Goal: Task Accomplishment & Management: Manage account settings

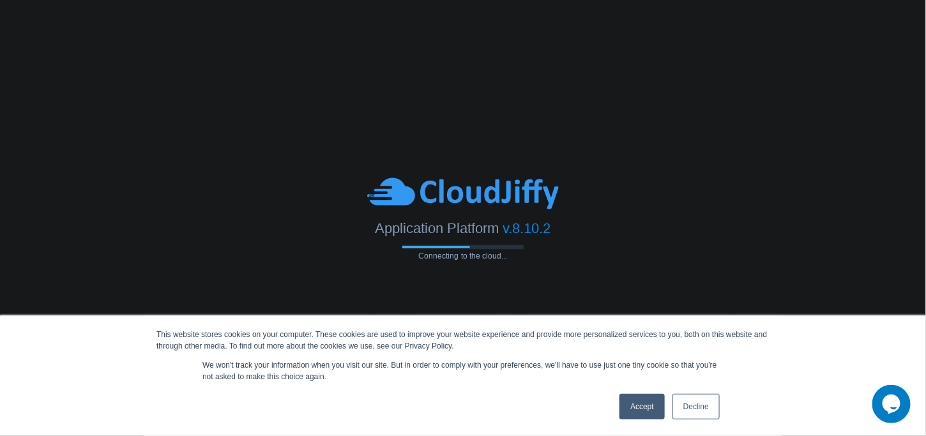
click at [647, 408] on link "Accept" at bounding box center [642, 407] width 45 height 26
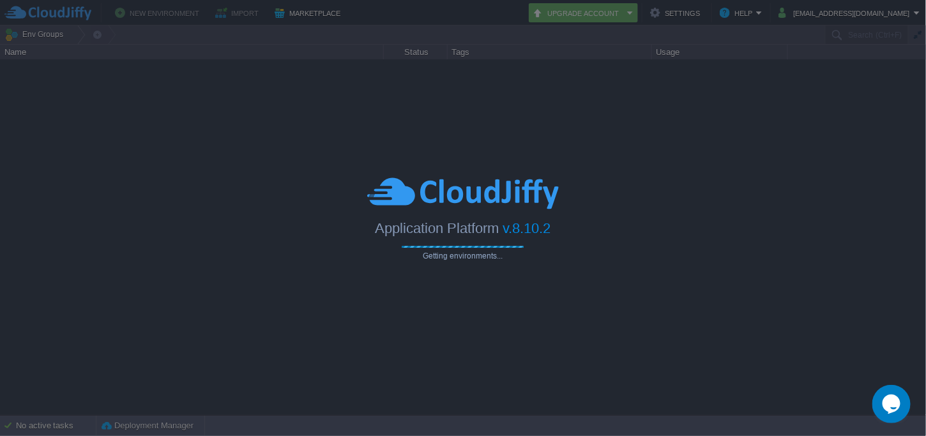
type input "Search (Ctrl+F)"
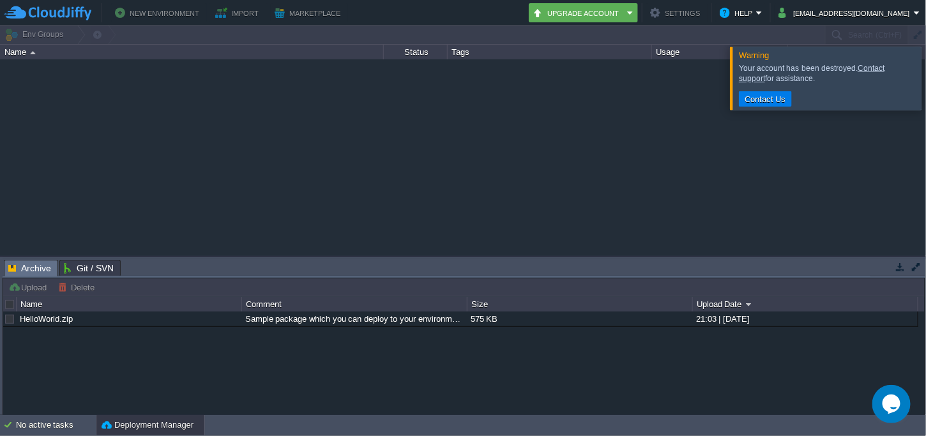
click at [926, 84] on div at bounding box center [942, 78] width 0 height 63
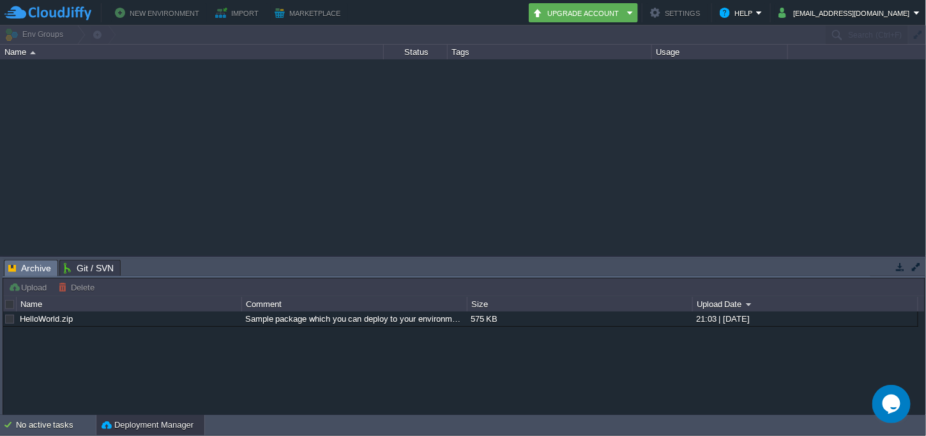
click at [176, 9] on button "New Environment" at bounding box center [159, 12] width 88 height 15
click at [857, 13] on button "[EMAIL_ADDRESS][DOMAIN_NAME]" at bounding box center [846, 12] width 135 height 15
click at [442, 126] on div at bounding box center [463, 157] width 927 height 196
click at [165, 11] on button "New Environment" at bounding box center [159, 12] width 88 height 15
click at [607, 13] on button "Upgrade Account" at bounding box center [578, 12] width 91 height 15
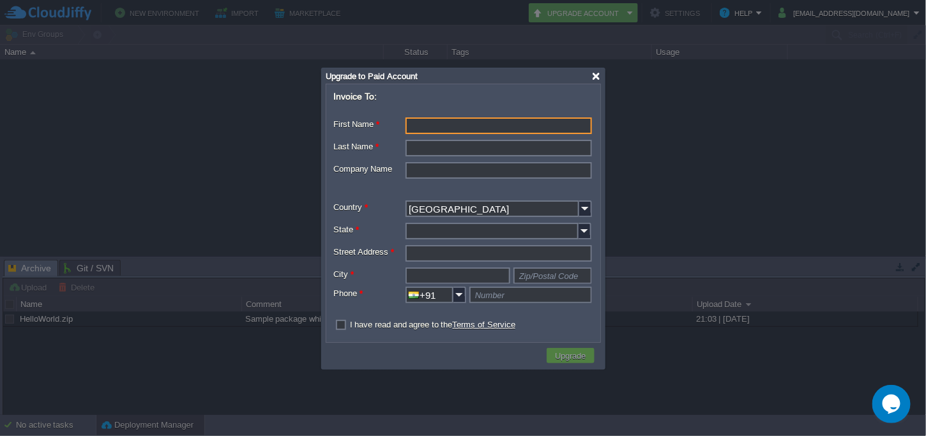
click at [595, 72] on div at bounding box center [597, 77] width 10 height 10
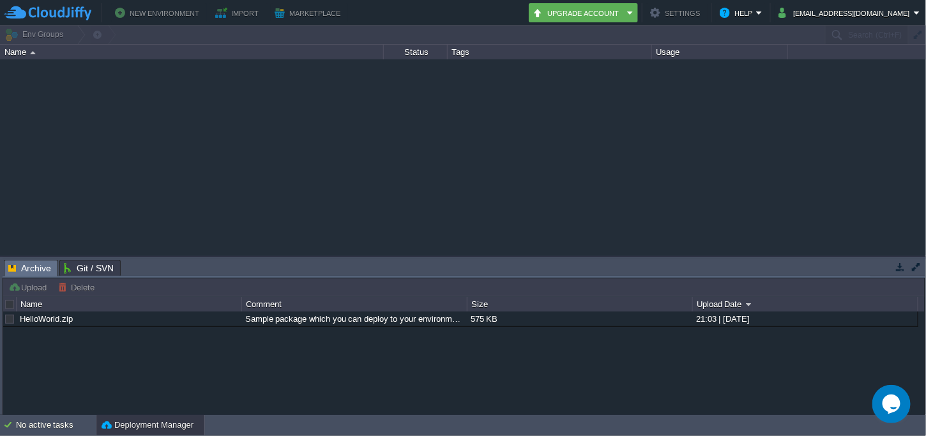
click at [144, 11] on button "New Environment" at bounding box center [159, 12] width 88 height 15
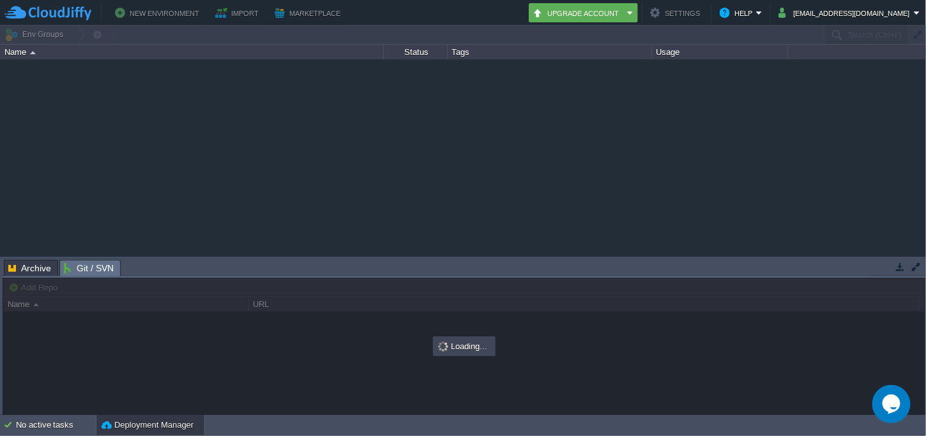
click at [80, 268] on span "Git / SVN" at bounding box center [89, 269] width 50 height 16
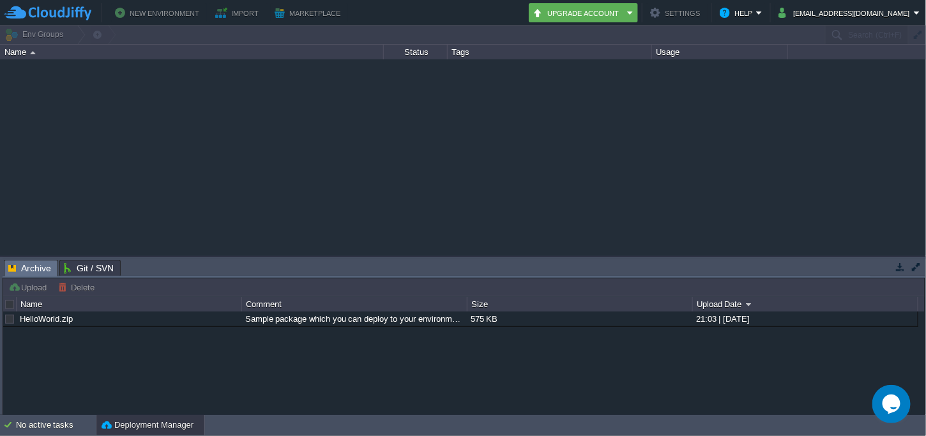
click at [27, 266] on span "Archive" at bounding box center [29, 269] width 43 height 16
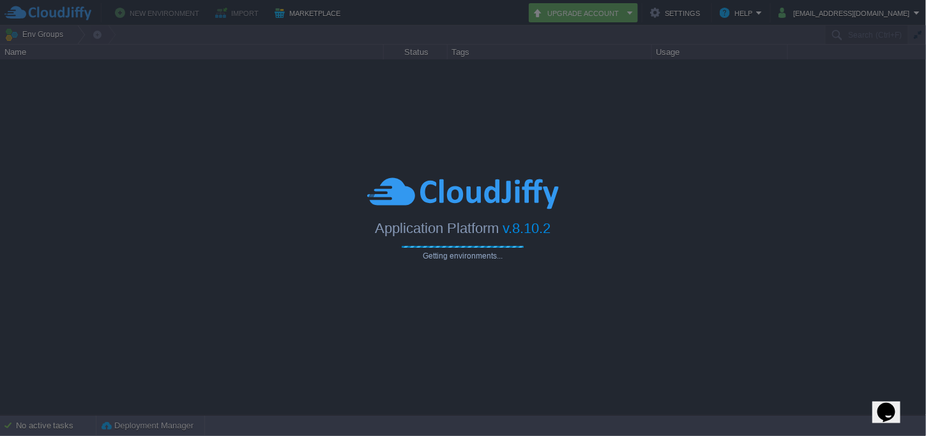
type input "Search (Ctrl+F)"
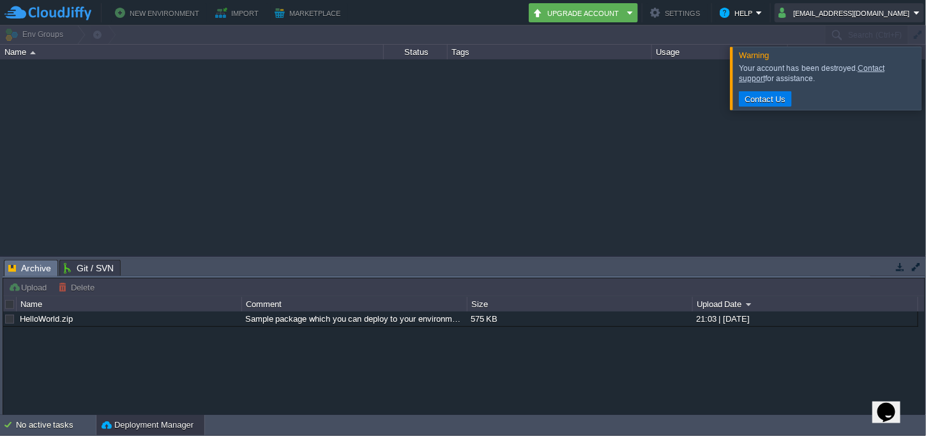
click at [866, 13] on button "[EMAIL_ADDRESS][DOMAIN_NAME]" at bounding box center [846, 12] width 135 height 15
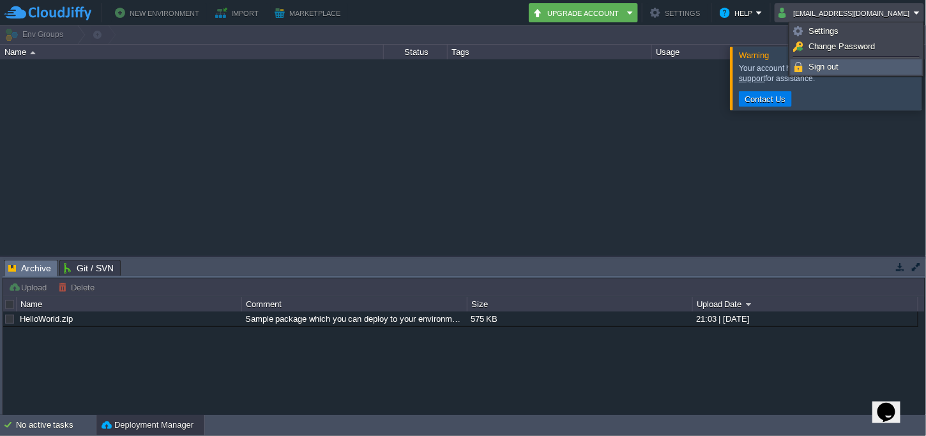
click at [842, 66] on link "Sign out" at bounding box center [856, 67] width 130 height 14
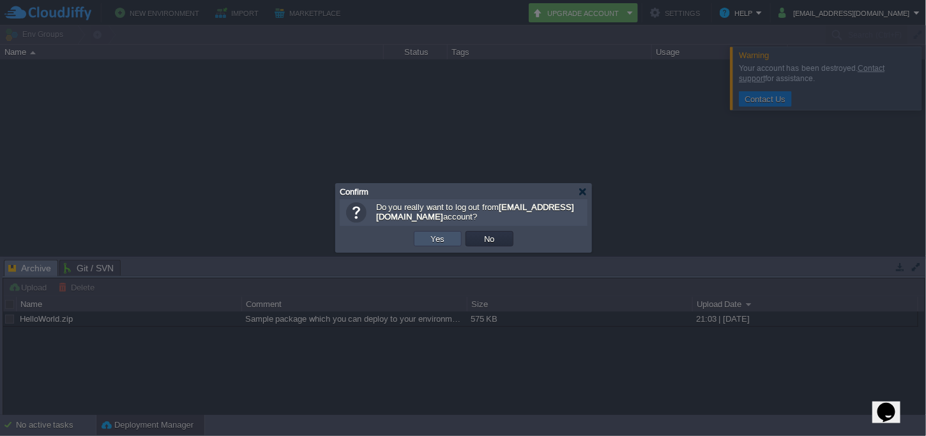
click at [438, 235] on button "Yes" at bounding box center [438, 238] width 22 height 11
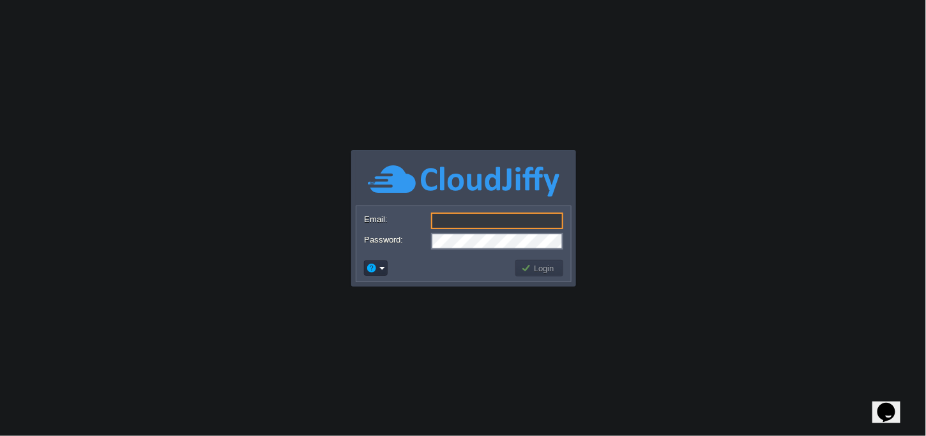
click at [502, 223] on input "Email:" at bounding box center [497, 221] width 132 height 17
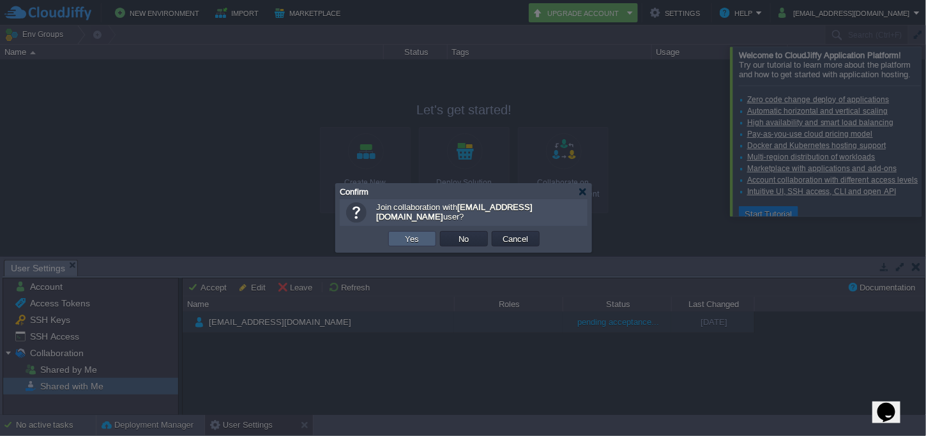
click at [422, 240] on td "Yes" at bounding box center [412, 238] width 48 height 15
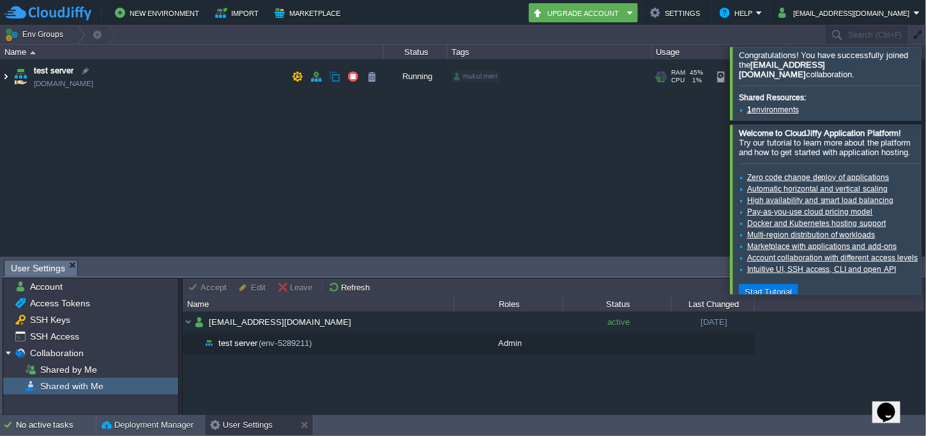
click at [8, 73] on img at bounding box center [6, 76] width 10 height 34
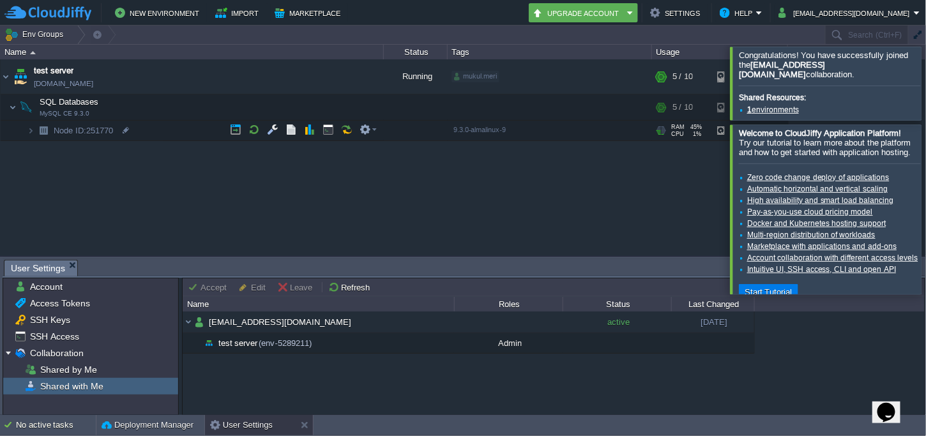
click at [432, 187] on div "test server env-5289211.cloudjiffy.net Running mukul.meri + Add to Env Group RA…" at bounding box center [463, 157] width 927 height 196
click at [926, 178] on div at bounding box center [942, 209] width 0 height 169
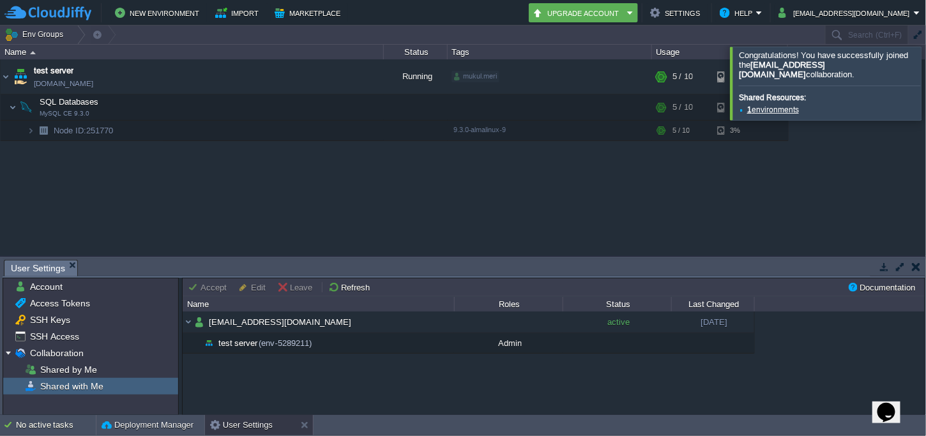
click at [926, 79] on div at bounding box center [942, 83] width 0 height 73
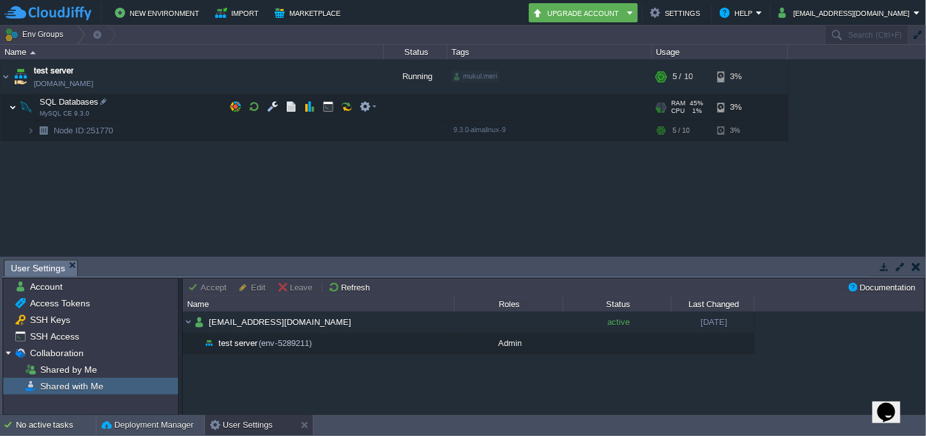
click at [13, 107] on img at bounding box center [13, 108] width 8 height 26
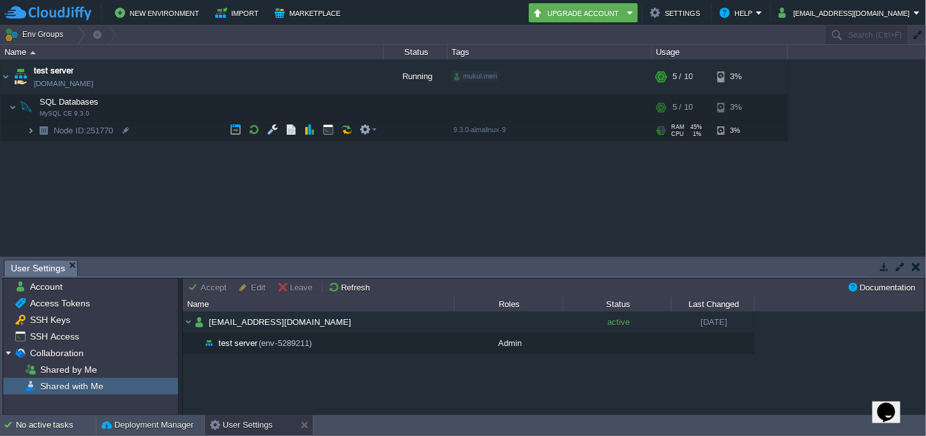
click at [32, 132] on img at bounding box center [31, 131] width 8 height 20
